Goal: Task Accomplishment & Management: Manage account settings

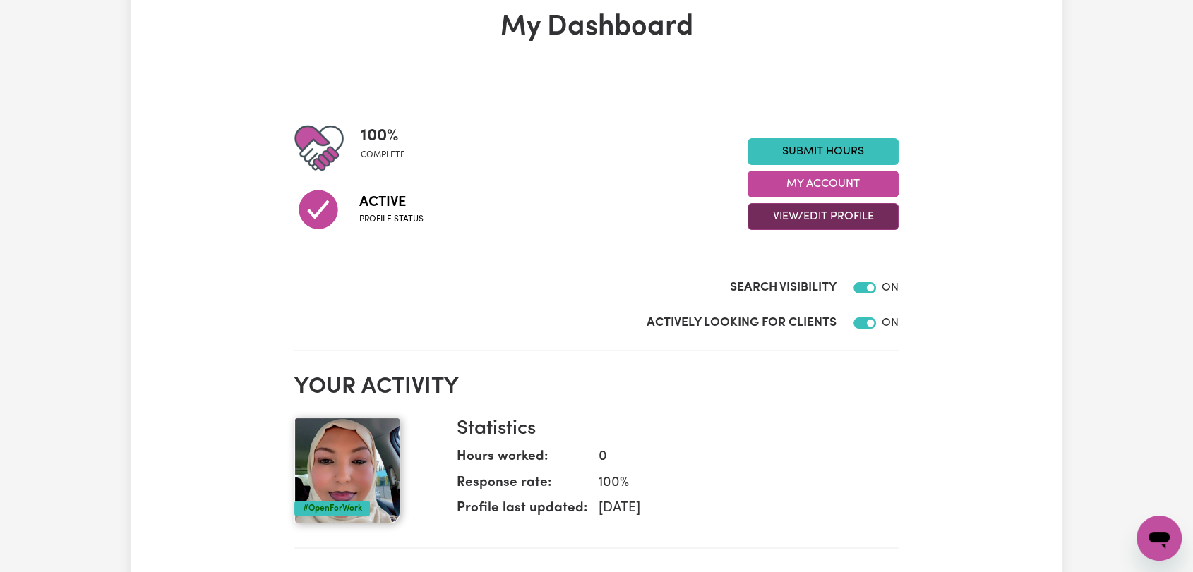
click at [824, 217] on button "View/Edit Profile" at bounding box center [822, 216] width 151 height 27
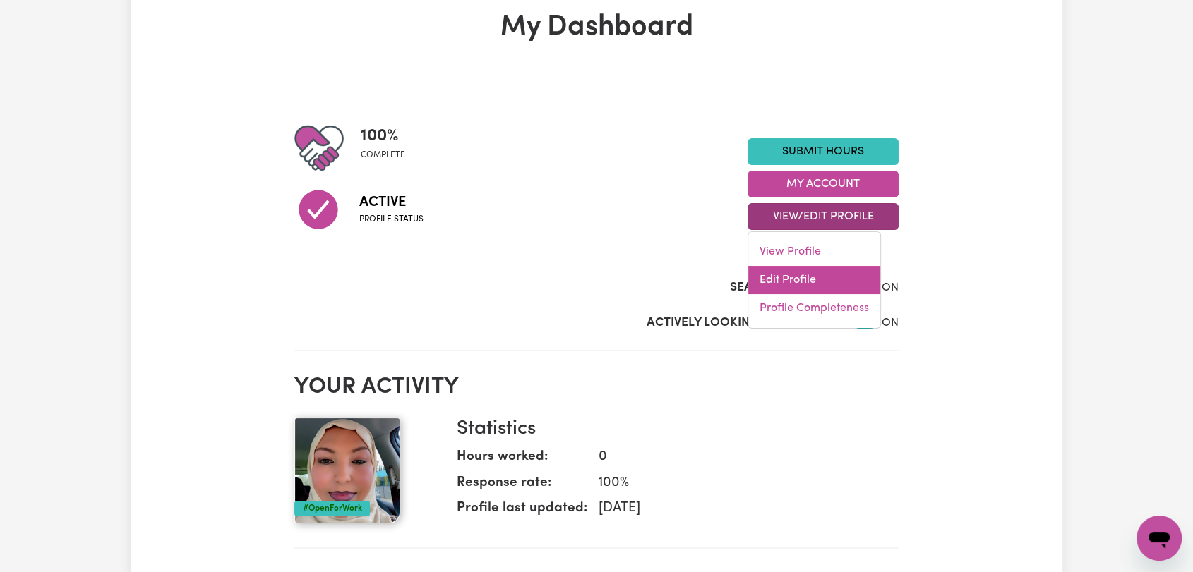
click at [791, 275] on link "Edit Profile" at bounding box center [814, 280] width 132 height 28
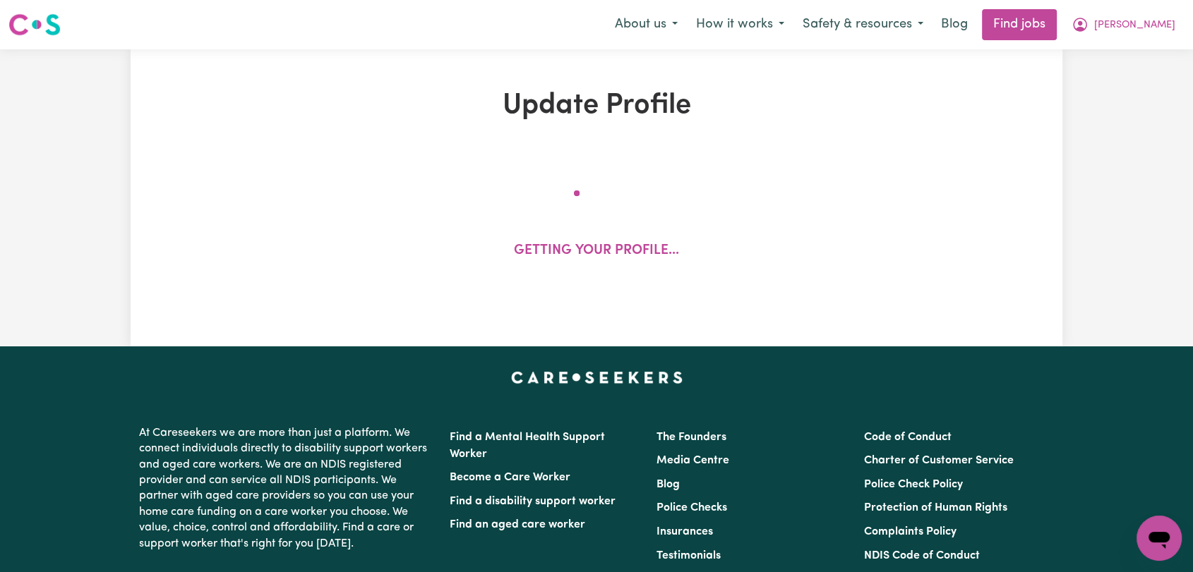
select select "[DEMOGRAPHIC_DATA]"
select select "[DEMOGRAPHIC_DATA] Citizen"
select select "Studying a healthcare related degree or qualification"
select select "37"
select select "39"
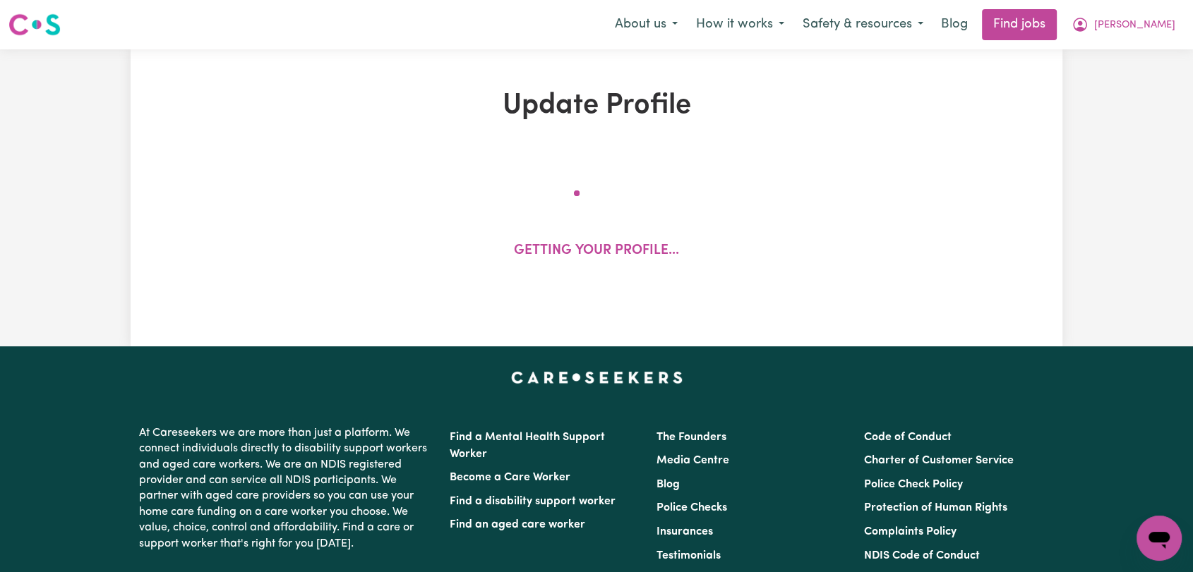
select select "40"
select select "60"
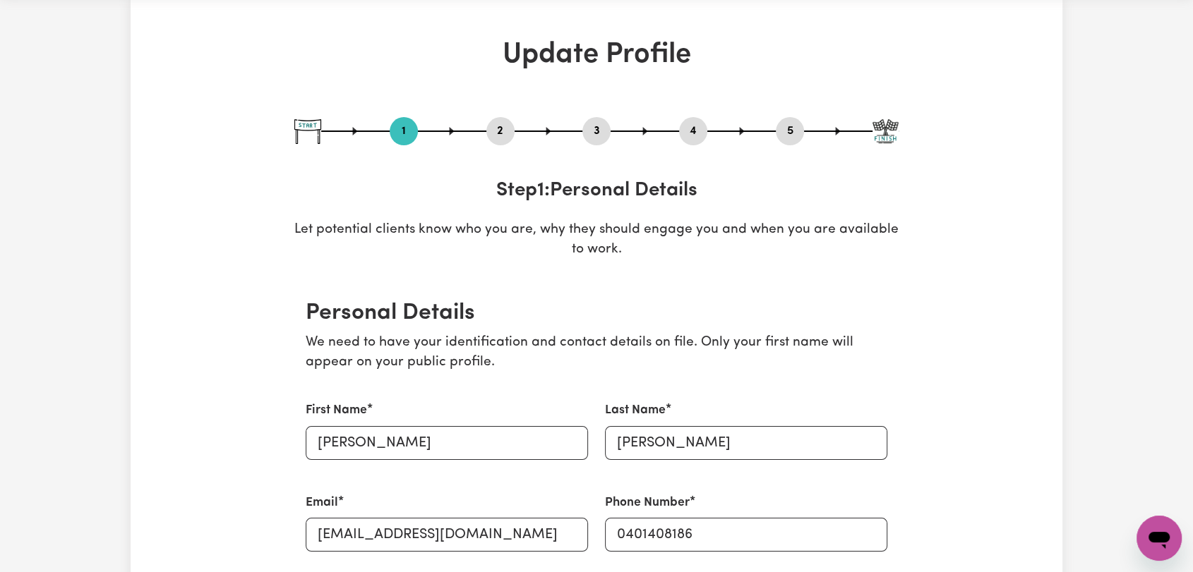
scroll to position [78, 0]
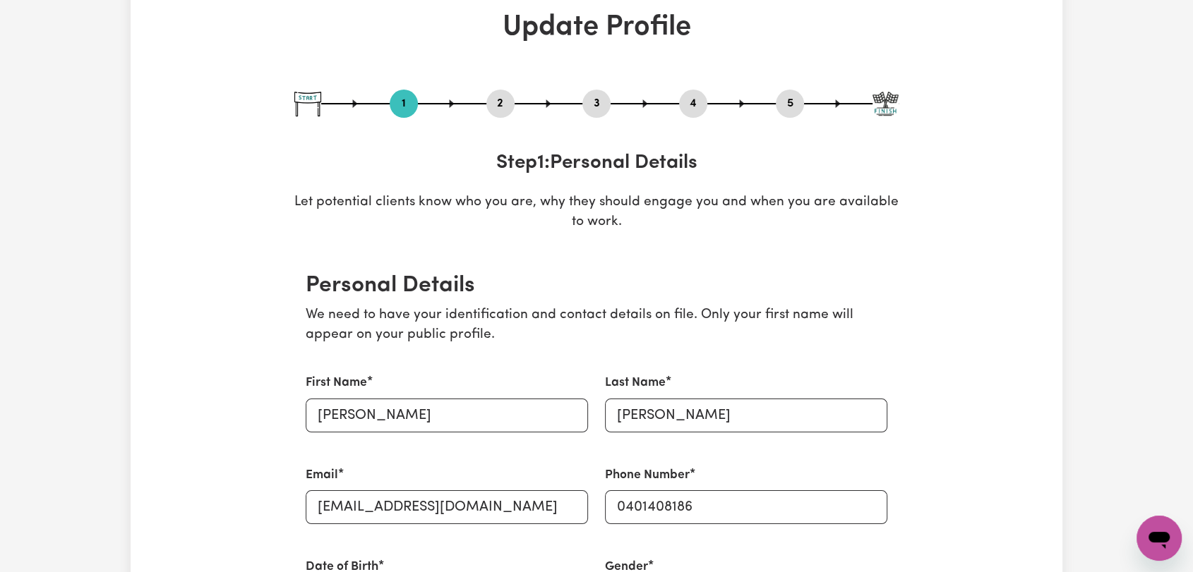
click at [491, 104] on button "2" at bounding box center [500, 104] width 28 height 18
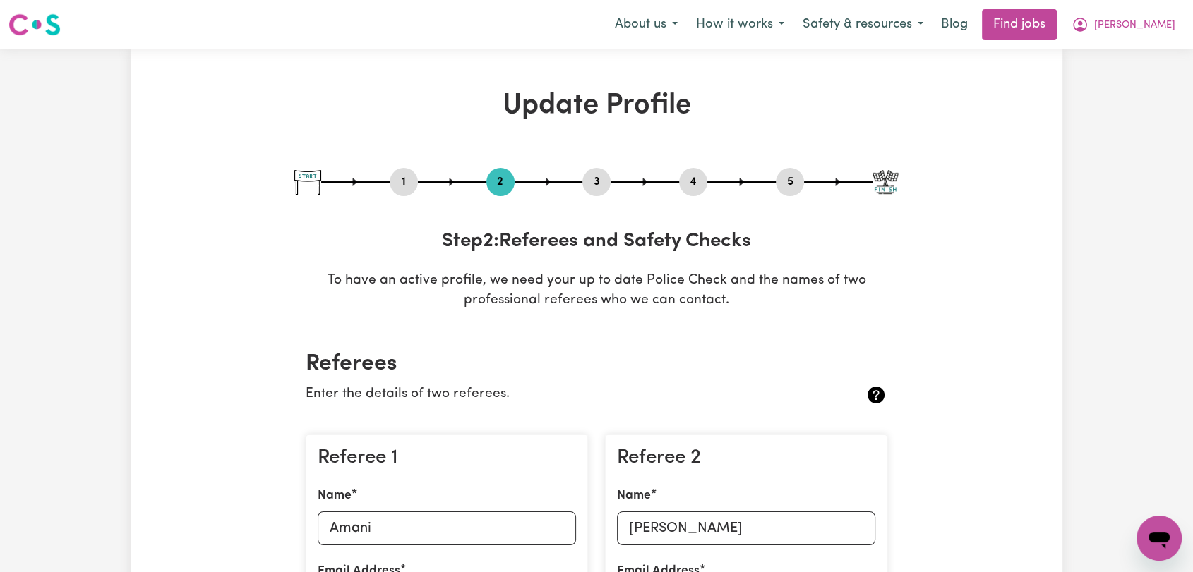
scroll to position [0, 0]
click at [1139, 25] on button "[PERSON_NAME]" at bounding box center [1123, 25] width 122 height 30
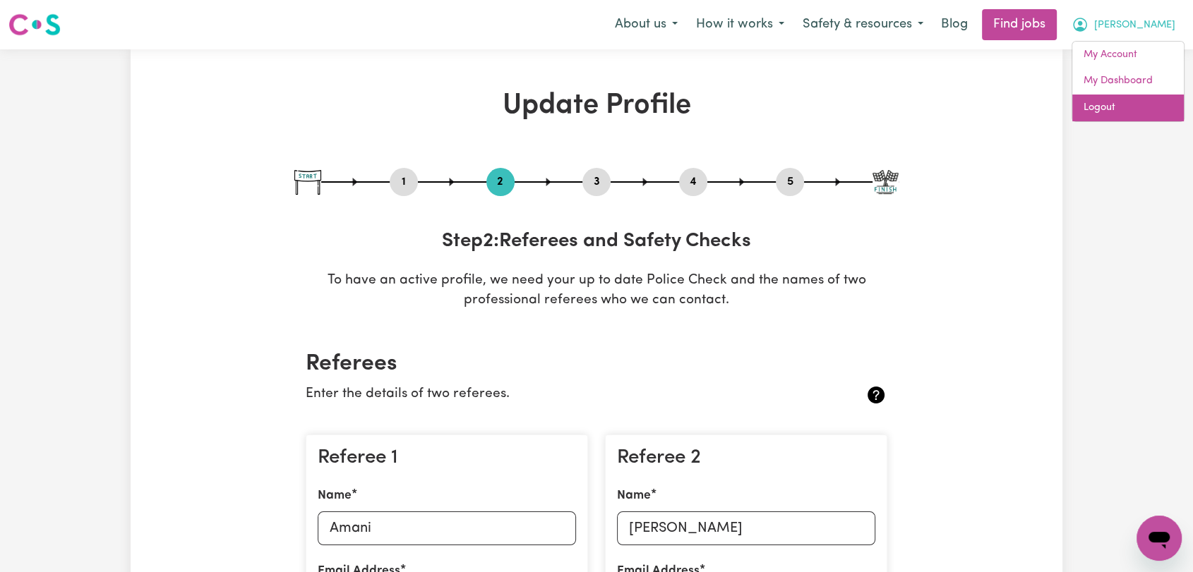
click at [1117, 118] on link "Logout" at bounding box center [1128, 108] width 112 height 27
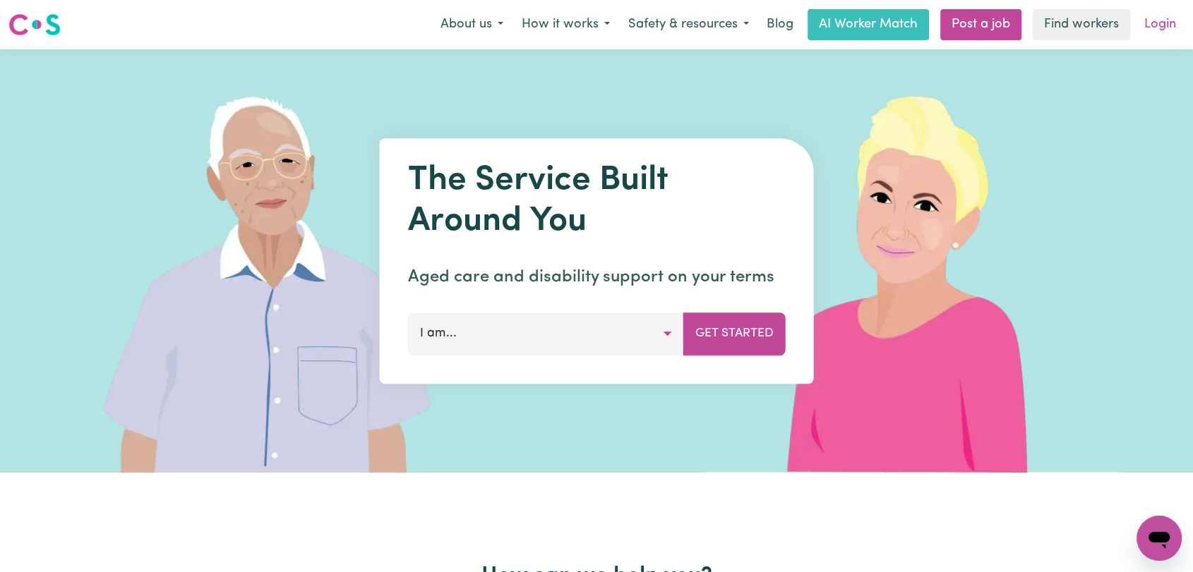
click at [1155, 26] on link "Login" at bounding box center [1160, 24] width 49 height 31
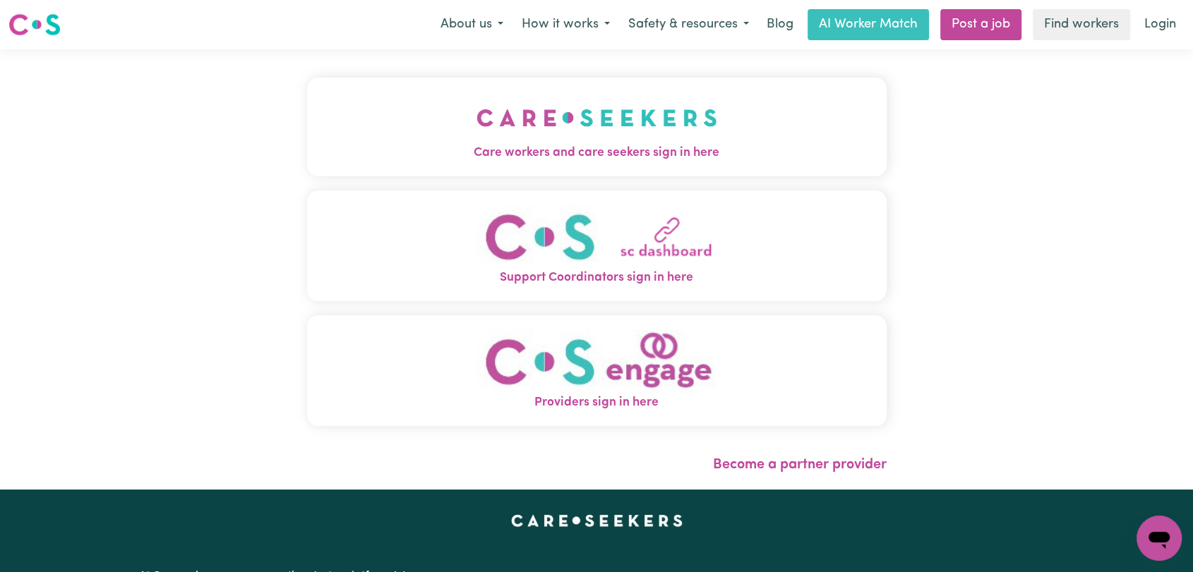
click at [596, 131] on img "Care workers and care seekers sign in here" at bounding box center [596, 118] width 241 height 52
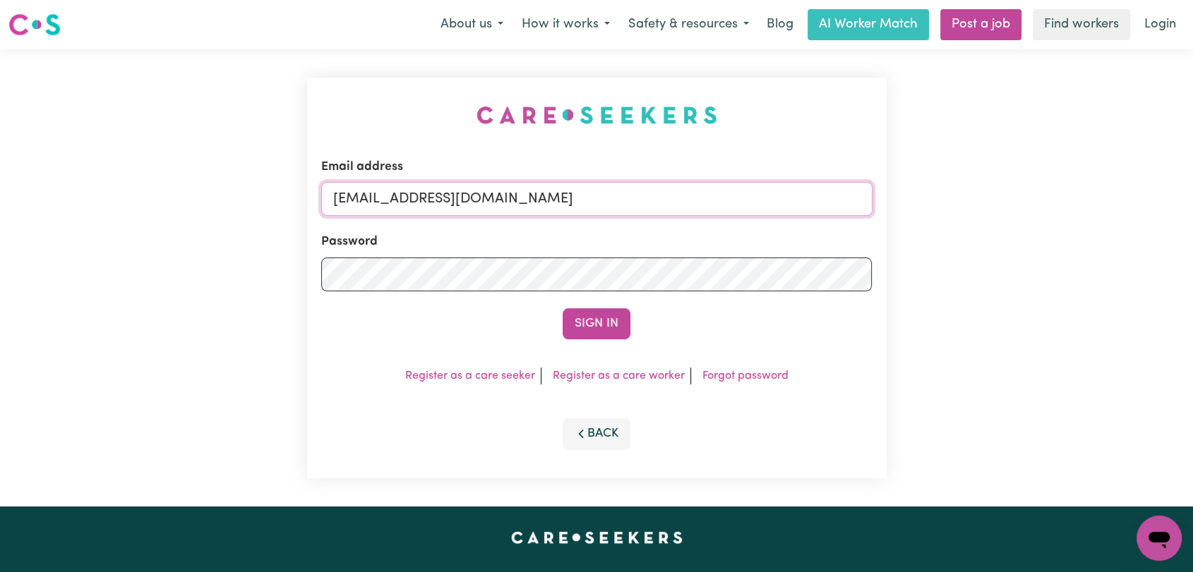
click at [620, 194] on input "[EMAIL_ADDRESS][DOMAIN_NAME]" at bounding box center [596, 199] width 551 height 34
drag, startPoint x: 404, startPoint y: 200, endPoint x: 615, endPoint y: 199, distance: 211.8
click at [615, 199] on input "Superuser~[EMAIL_ADDRESS][DOMAIN_NAME]" at bounding box center [596, 199] width 551 height 34
type input "Superuser~[EMAIL_ADDRESS][DOMAIN_NAME]"
click at [588, 318] on button "Sign In" at bounding box center [597, 323] width 68 height 31
